Goal: Transaction & Acquisition: Purchase product/service

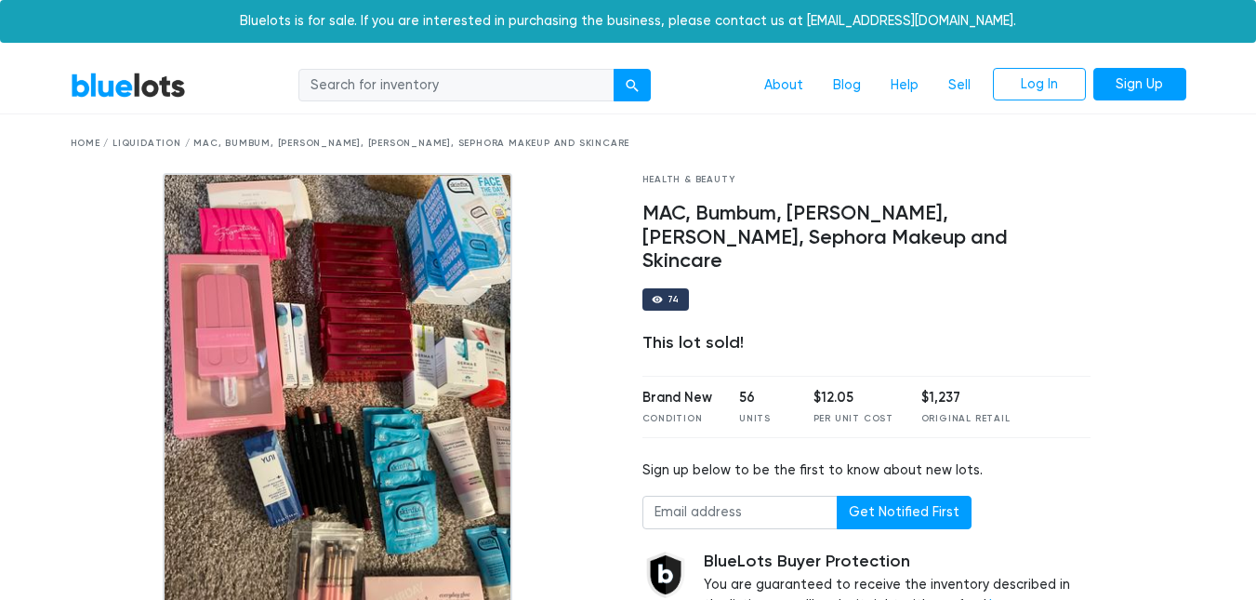
click at [1094, 510] on div "Health & Beauty MAC, [PERSON_NAME], [PERSON_NAME], [PERSON_NAME], Sephora Makeu…" at bounding box center [867, 446] width 477 height 546
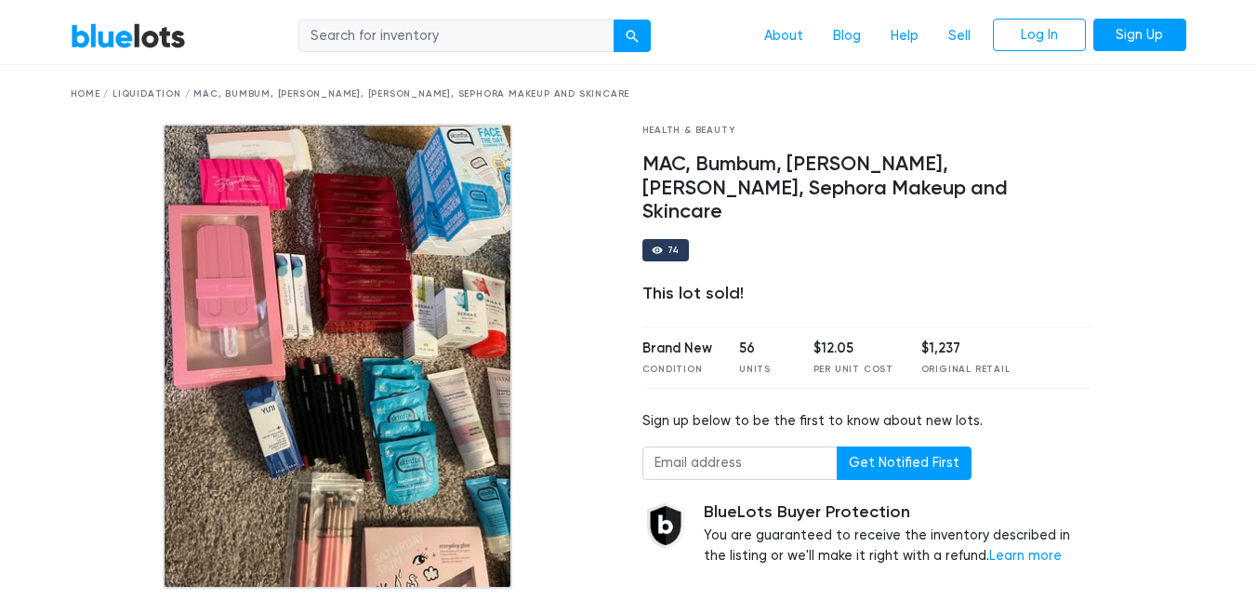
scroll to position [41, 0]
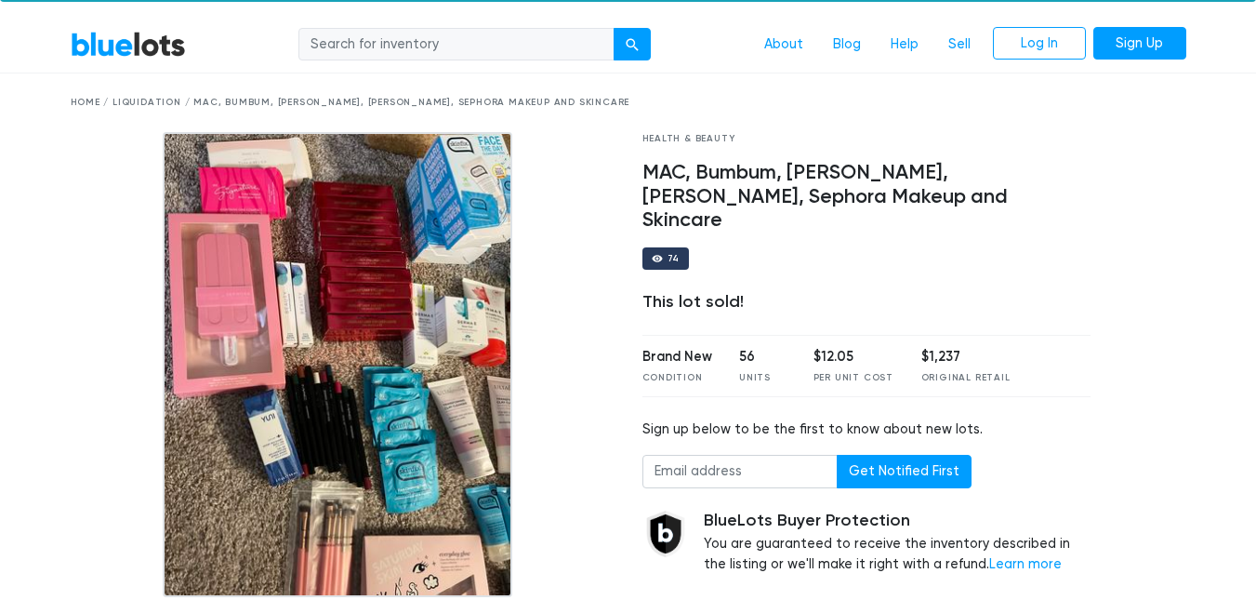
click at [982, 370] on div "Brand New Condition 56 Units $12.05 Per Unit Cost $1,237 Original Retail" at bounding box center [867, 366] width 449 height 62
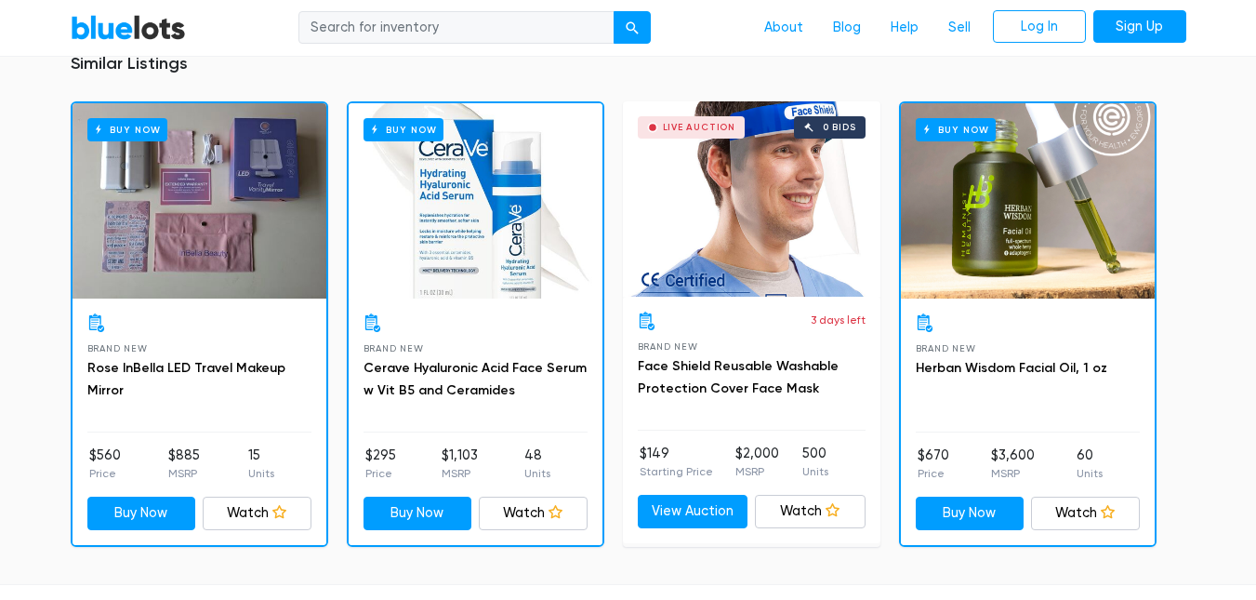
scroll to position [1895, 0]
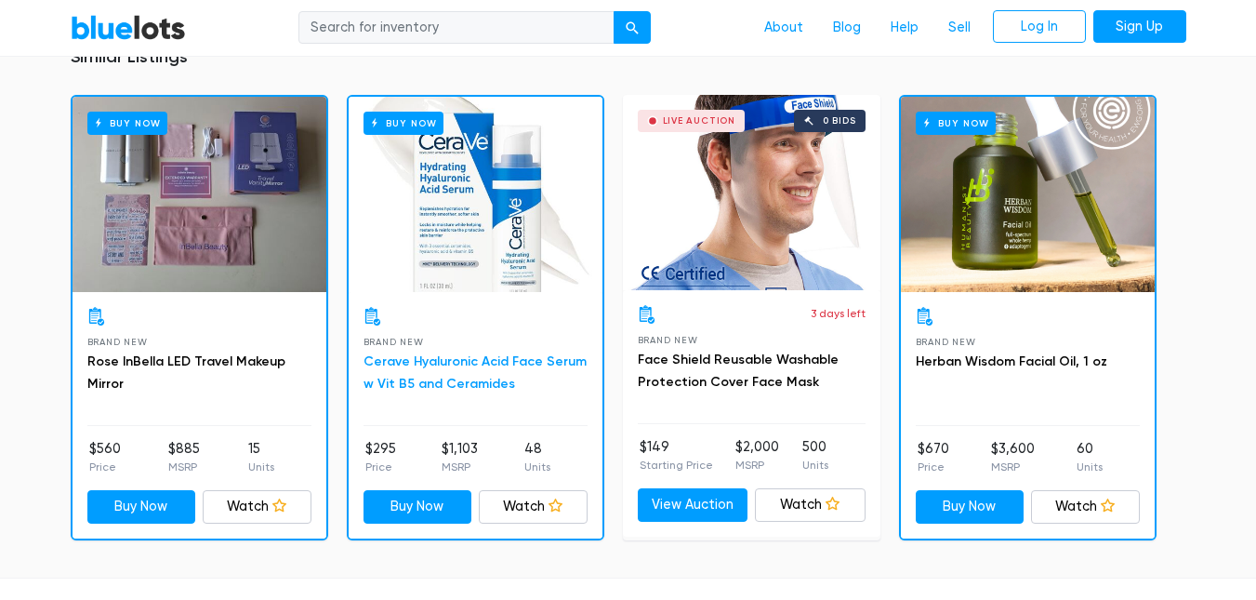
click at [436, 379] on link "Cerave Hyaluronic Acid Face Serum w Vit B5 and Ceramides" at bounding box center [475, 372] width 223 height 38
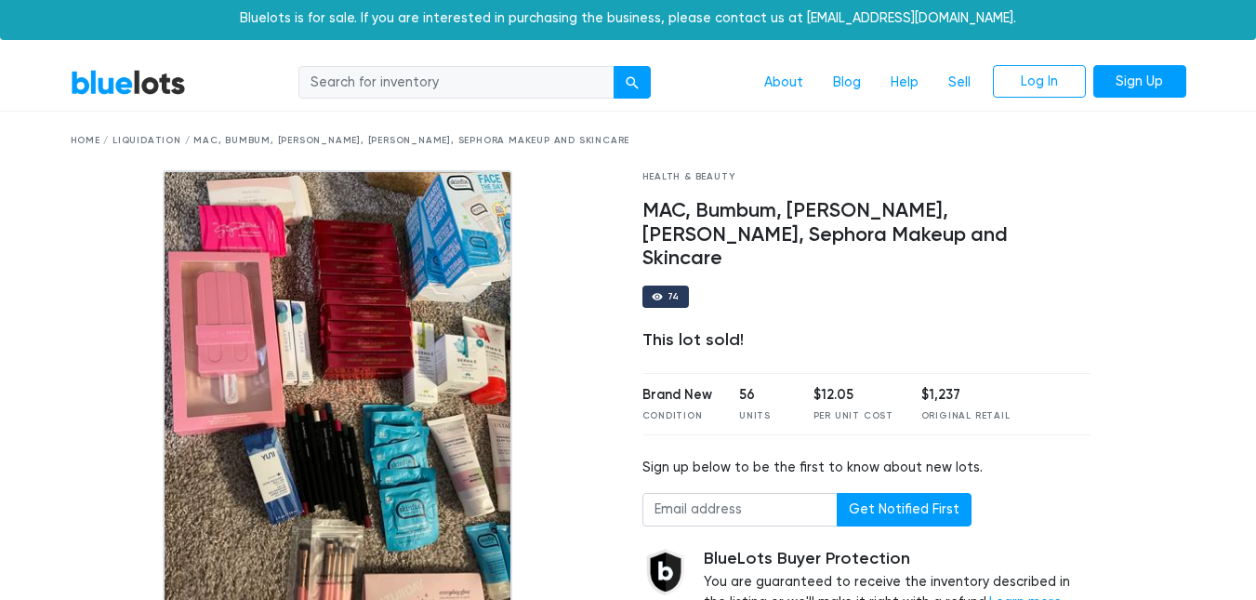
scroll to position [0, 0]
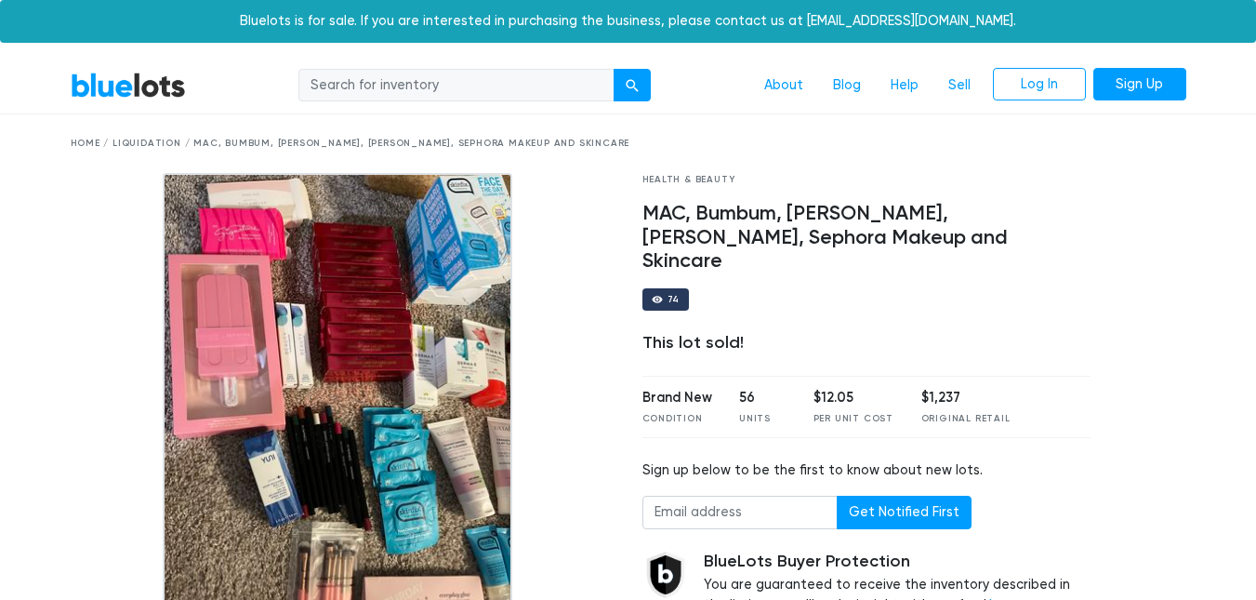
click at [79, 131] on div "Home / Liquidation / MAC, Bumbum, [PERSON_NAME], [PERSON_NAME], Sephora Makeup …" at bounding box center [629, 143] width 1144 height 59
click at [86, 143] on div "Home / Liquidation / MAC, Bumbum, [PERSON_NAME], [PERSON_NAME], Sephora Makeup …" at bounding box center [629, 144] width 1116 height 14
click at [88, 141] on div "Home / Liquidation / MAC, Bumbum, [PERSON_NAME], [PERSON_NAME], Sephora Makeup …" at bounding box center [629, 144] width 1116 height 14
click at [79, 141] on div "Home / Liquidation / MAC, Bumbum, [PERSON_NAME], [PERSON_NAME], Sephora Makeup …" at bounding box center [629, 144] width 1116 height 14
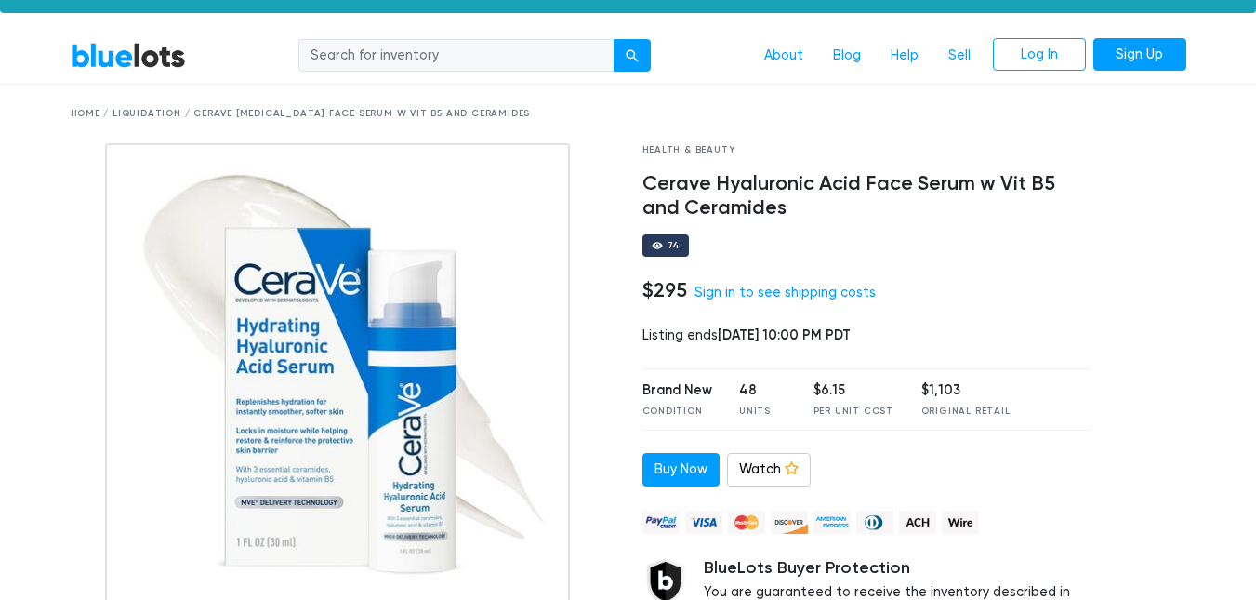
scroll to position [12, 0]
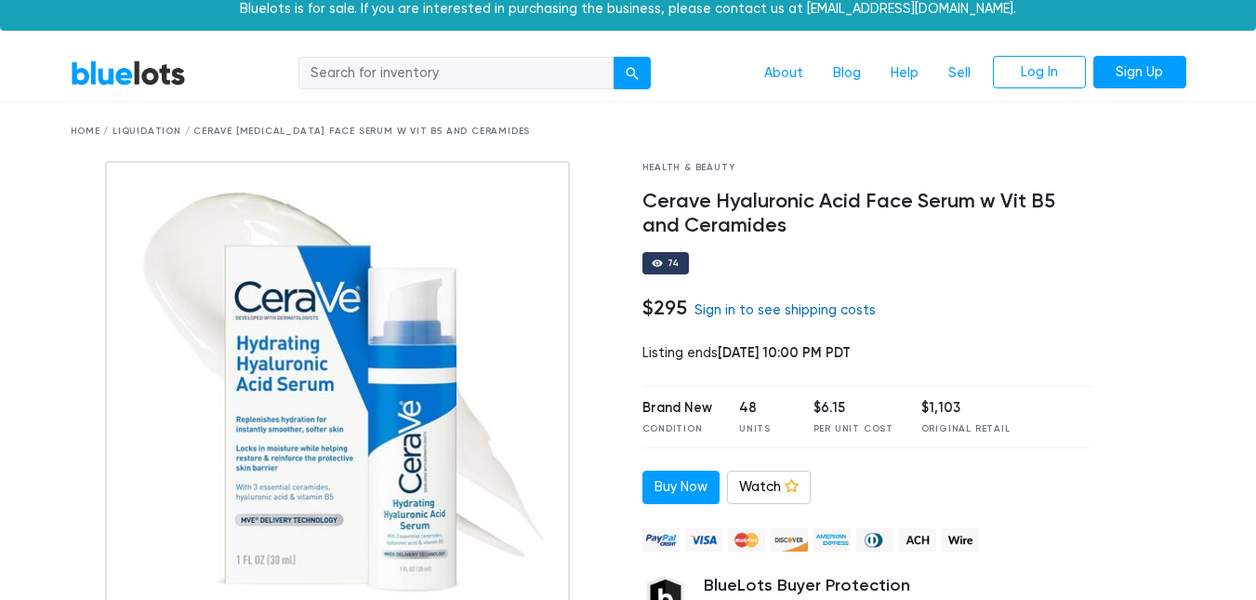
click at [820, 308] on link "Sign in to see shipping costs" at bounding box center [785, 310] width 181 height 16
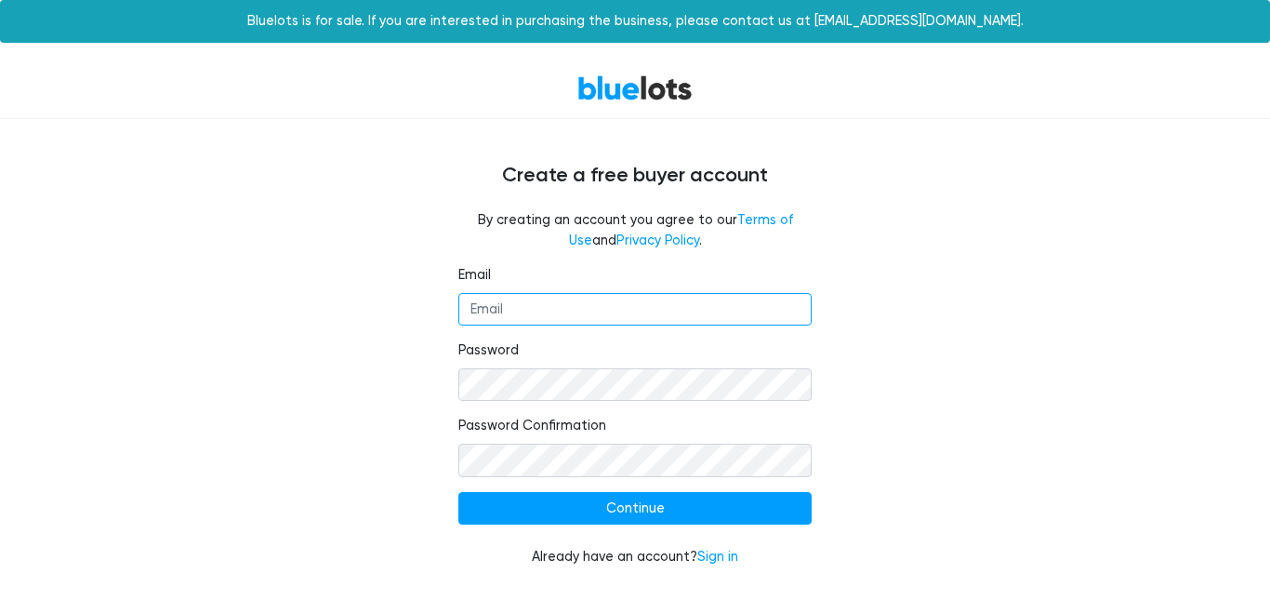
click at [704, 309] on input "Email" at bounding box center [634, 309] width 353 height 33
type input "carlosbenitezjr06@gmail.com"
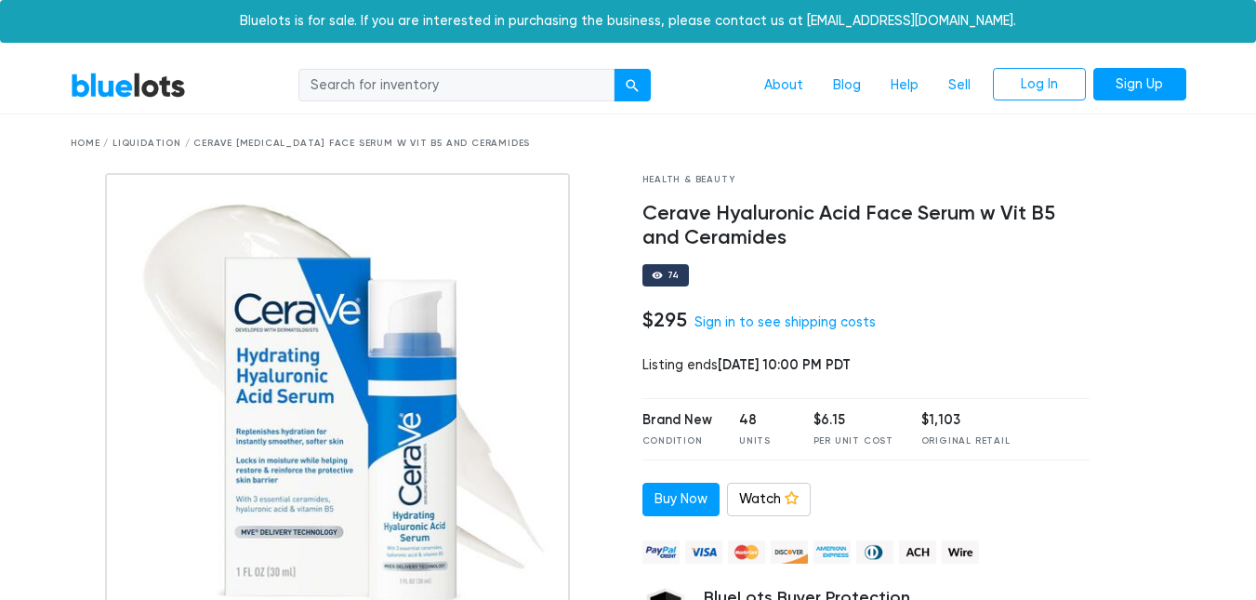
click at [494, 93] on input "search" at bounding box center [457, 85] width 316 height 33
type input "makeup"
click at [614, 69] on button "submit" at bounding box center [632, 85] width 37 height 33
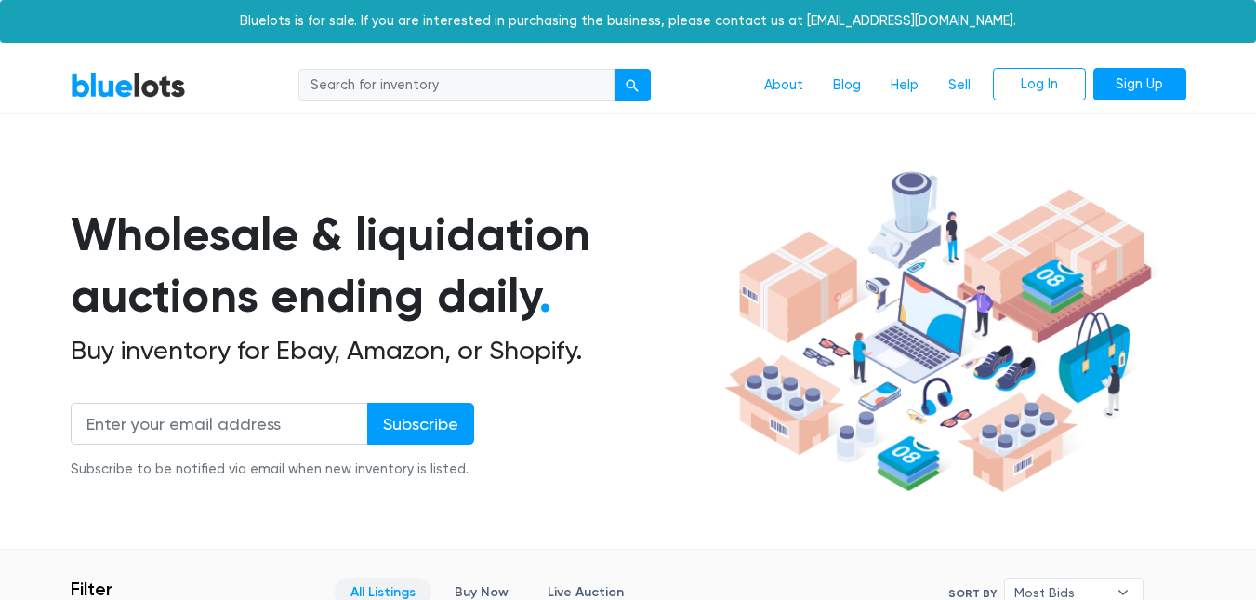
click at [498, 92] on input "search" at bounding box center [457, 85] width 316 height 33
type input "victoria secret"
click at [614, 69] on button "submit" at bounding box center [632, 85] width 37 height 33
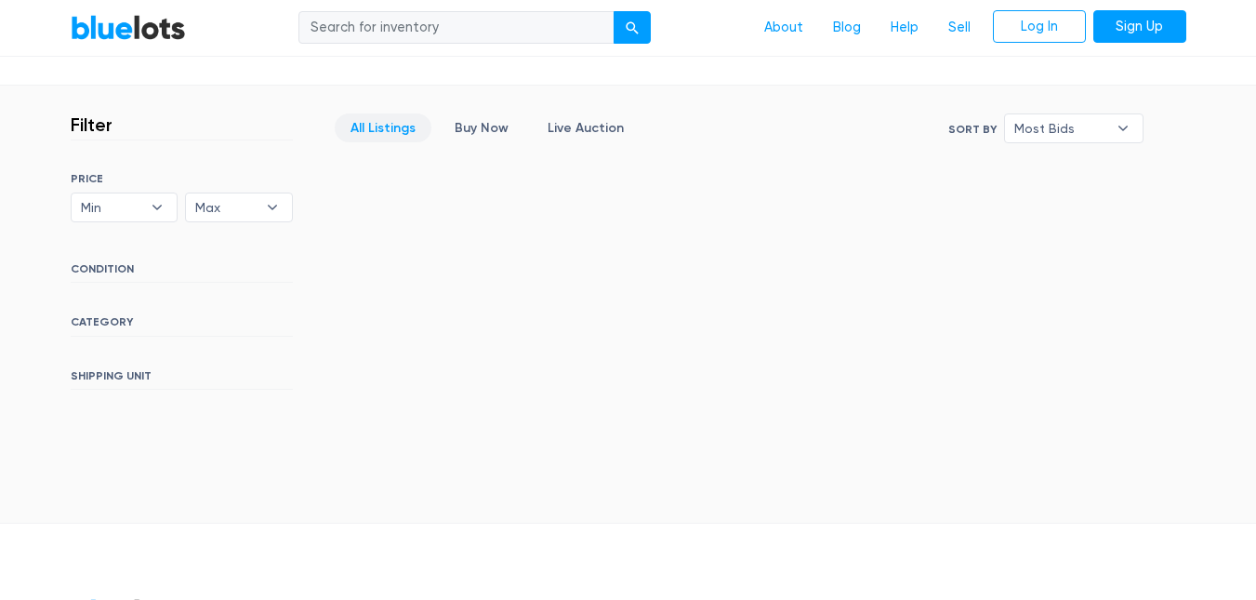
scroll to position [422, 0]
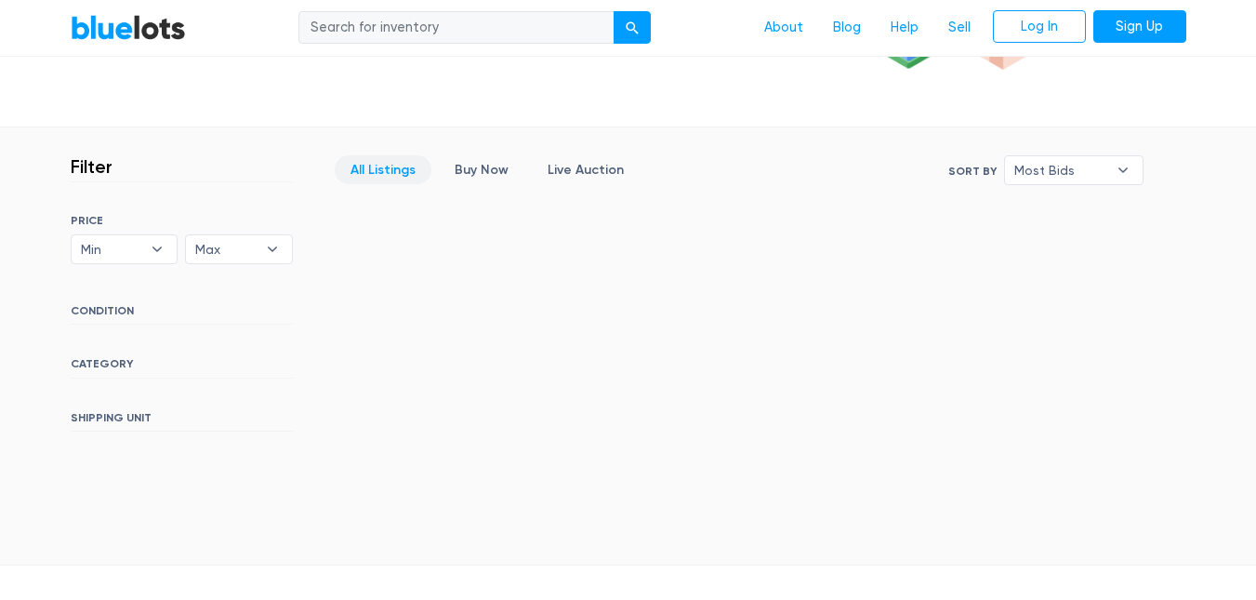
click at [387, 173] on link "All Listings" at bounding box center [383, 169] width 97 height 29
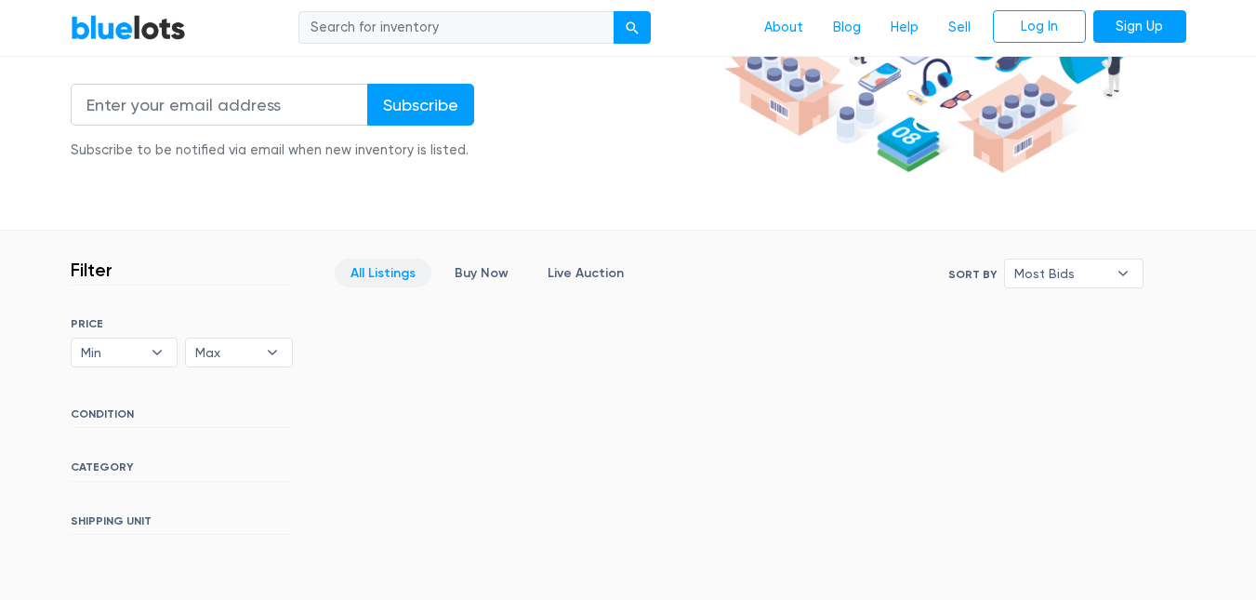
scroll to position [323, 0]
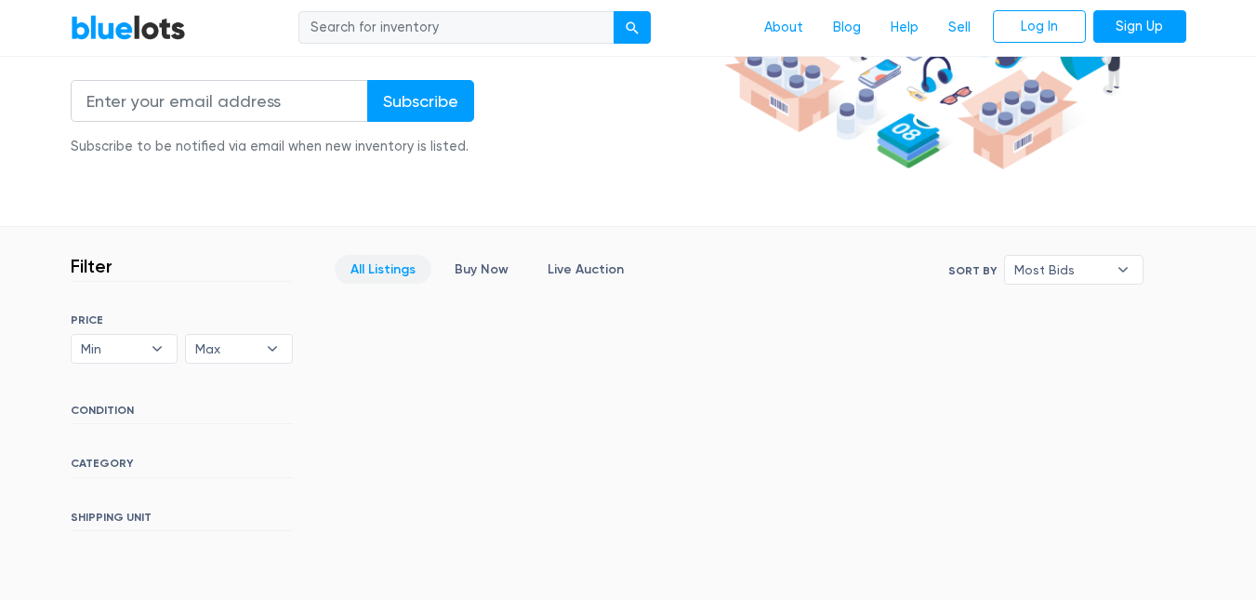
click at [93, 414] on h6 "CONDITION" at bounding box center [182, 414] width 222 height 20
